Goal: Find specific page/section: Find specific page/section

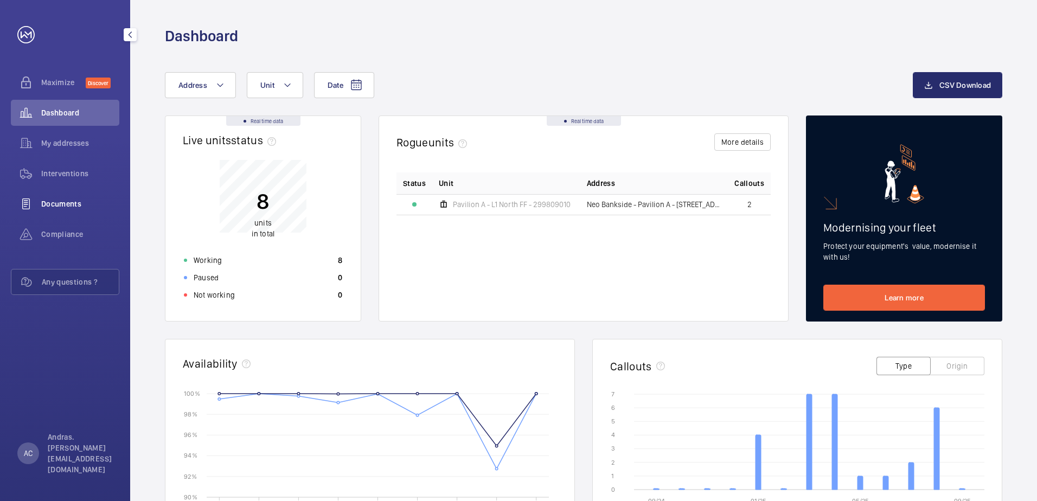
click at [61, 201] on span "Documents" at bounding box center [80, 204] width 78 height 11
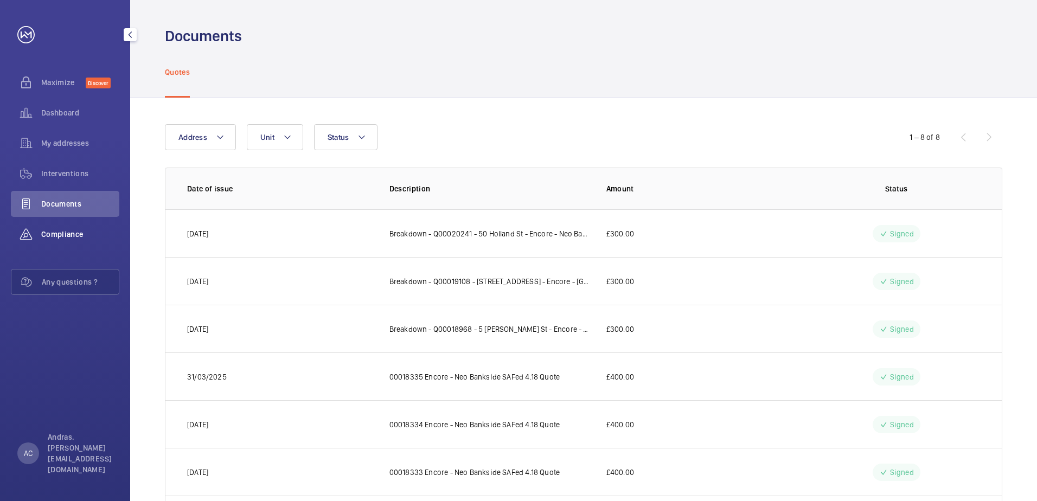
click at [72, 232] on span "Compliance" at bounding box center [80, 234] width 78 height 11
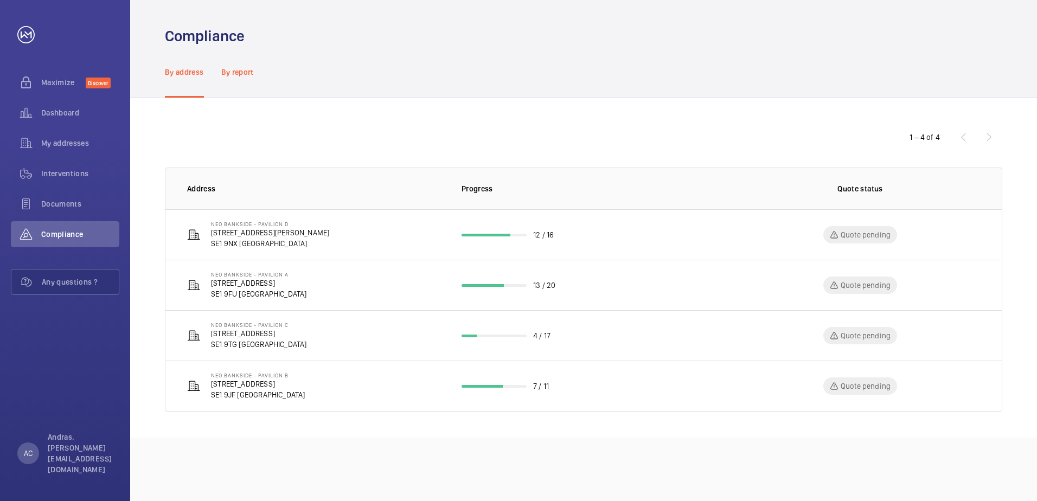
click at [248, 74] on p "By report" at bounding box center [237, 72] width 33 height 11
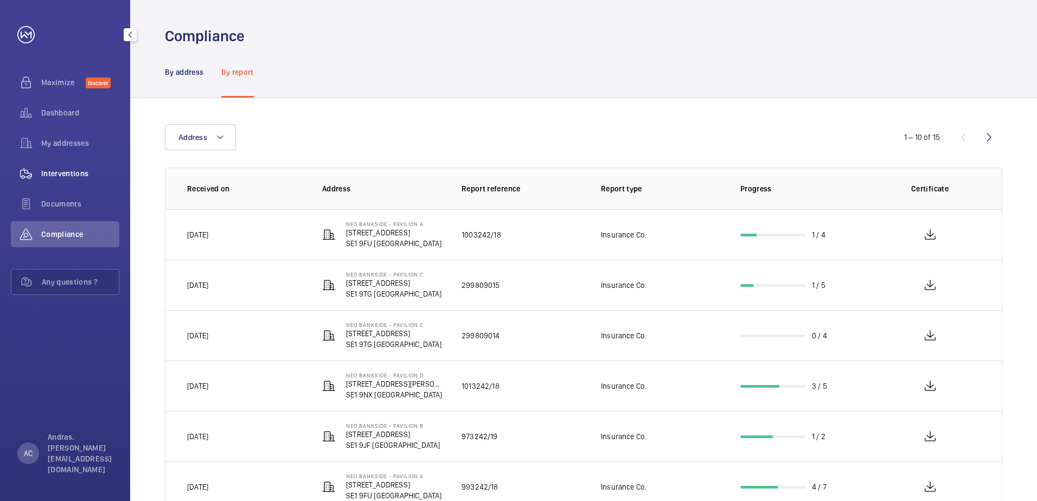
click at [68, 165] on div "Interventions" at bounding box center [65, 174] width 108 height 26
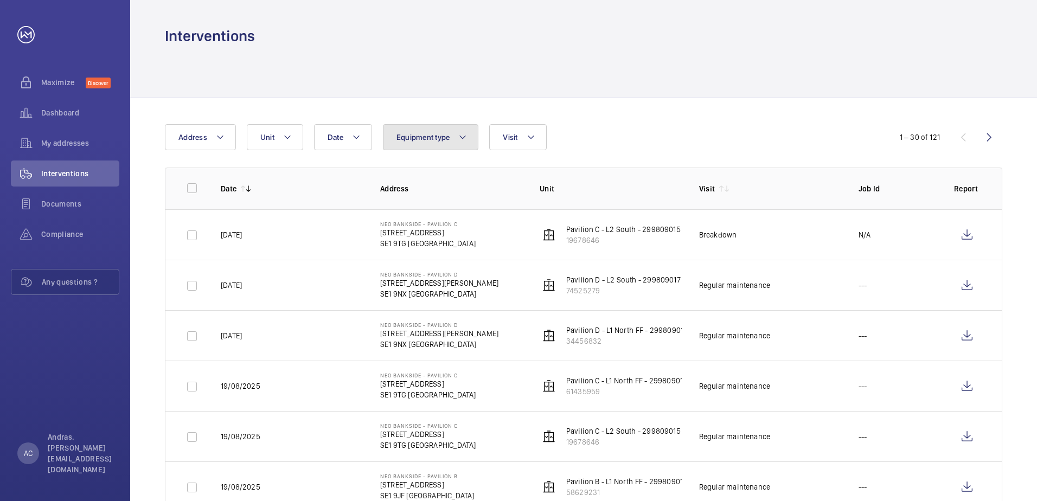
click at [451, 143] on button "Equipment type" at bounding box center [431, 137] width 96 height 26
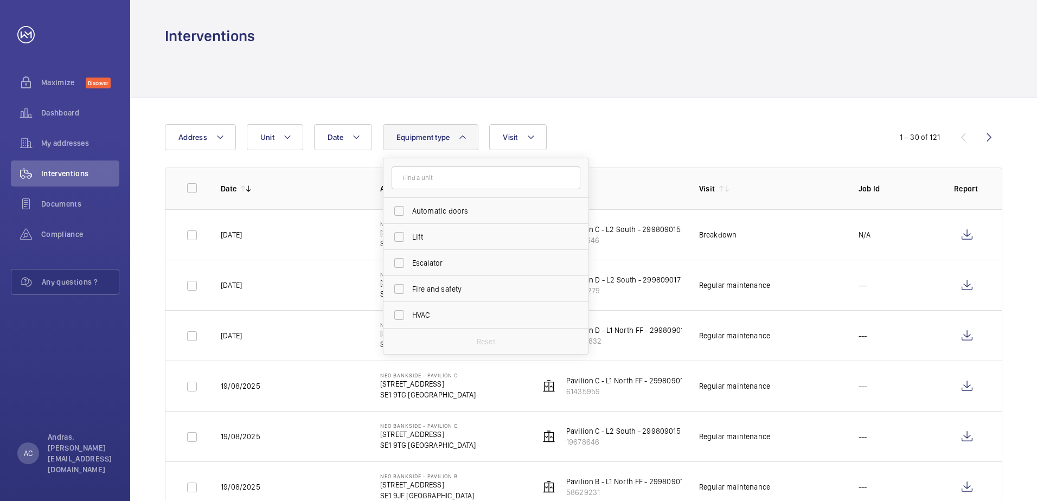
click at [348, 59] on div at bounding box center [583, 72] width 837 height 52
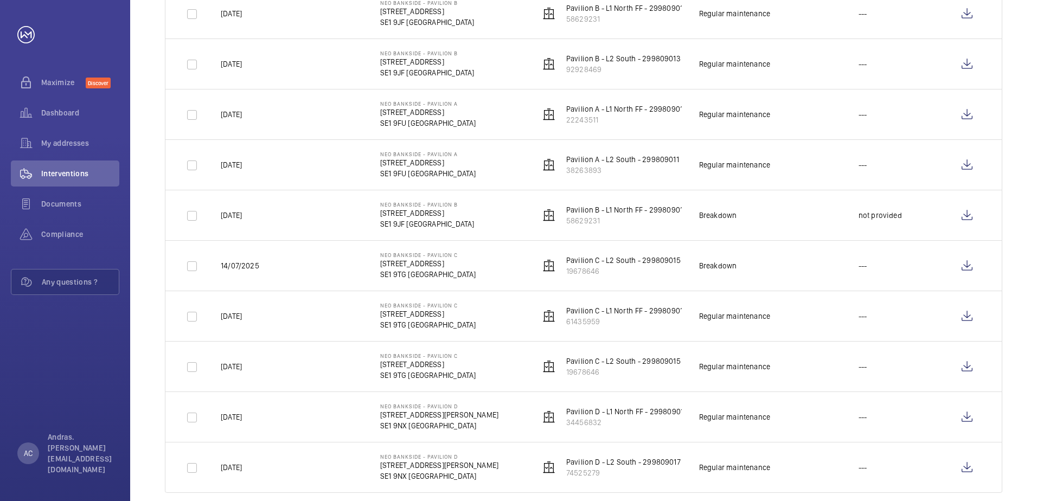
scroll to position [1248, 0]
